Goal: Transaction & Acquisition: Subscribe to service/newsletter

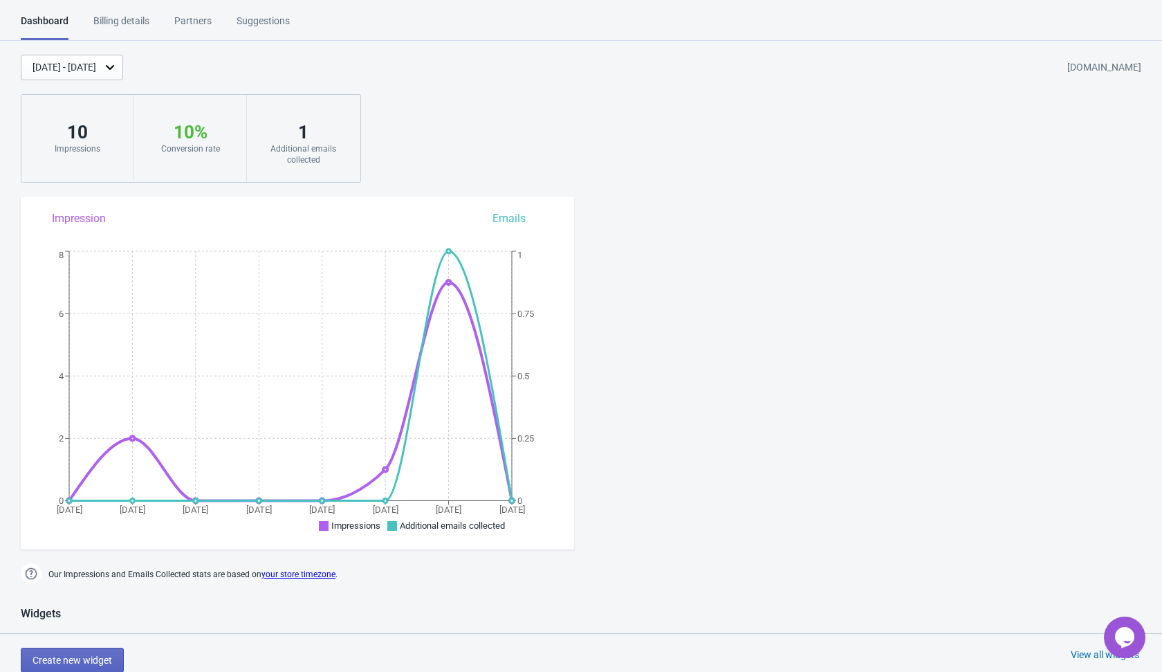
click at [389, 96] on div "[DATE] - [DATE] [DOMAIN_NAME] 10 Impressions 10 % Your Tada Widget has a conver…" at bounding box center [581, 119] width 1162 height 128
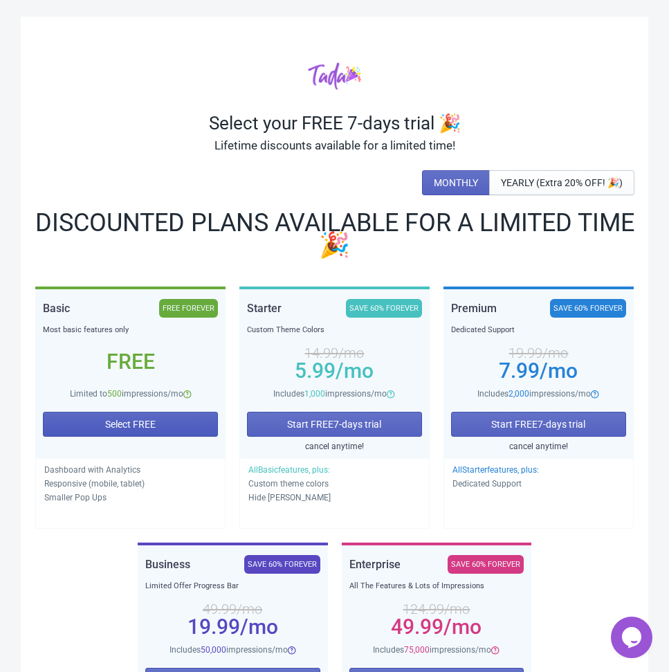
click at [201, 425] on button "Select FREE" at bounding box center [130, 424] width 175 height 25
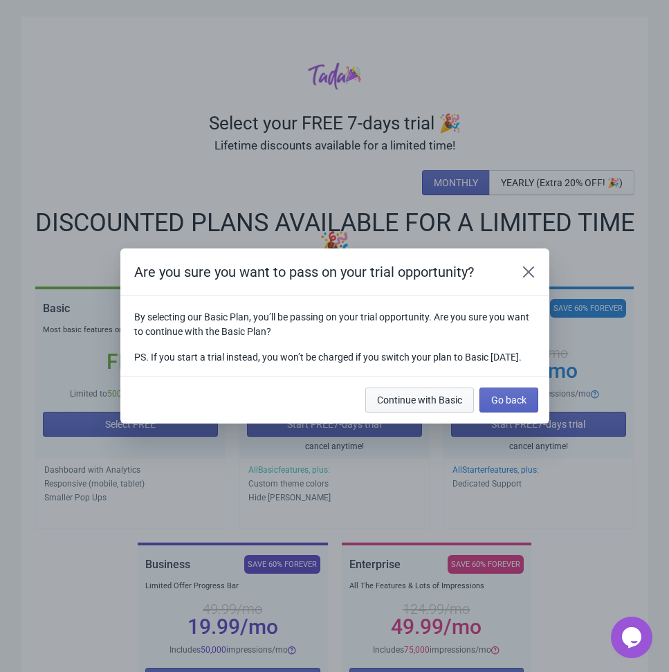
click at [435, 403] on span "Continue with Basic" at bounding box center [419, 399] width 85 height 11
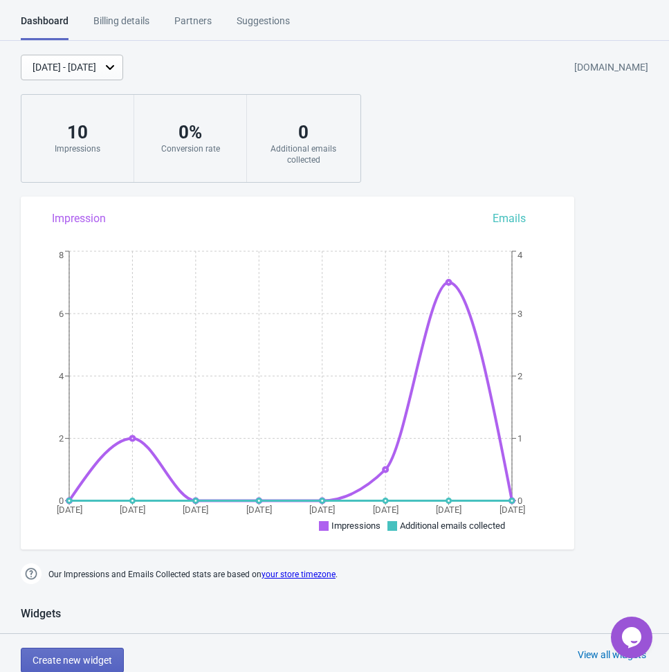
click at [600, 145] on div "[DATE] - [DATE] [DOMAIN_NAME] 10 Impressions 0 % Conversion rate 0 Additional e…" at bounding box center [334, 119] width 669 height 128
click at [469, 154] on div "[DATE] - [DATE] [DOMAIN_NAME] 10 Impressions 0 % Conversion rate 0 Additional e…" at bounding box center [334, 119] width 669 height 128
click at [488, 149] on div "[DATE] - [DATE] [DOMAIN_NAME] 10 Impressions 0 % Conversion rate 0 Additional e…" at bounding box center [334, 119] width 669 height 128
